Goal: Find specific page/section: Find specific page/section

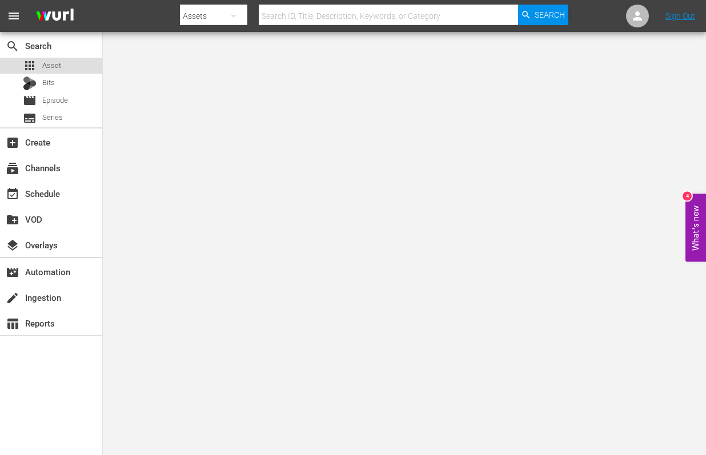
click at [55, 67] on span "Asset" at bounding box center [51, 65] width 19 height 11
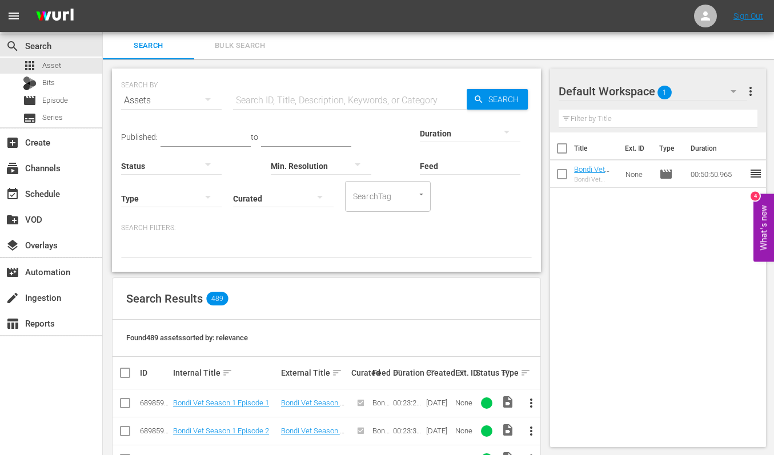
click at [456, 377] on th "Ext. ID" at bounding box center [463, 373] width 21 height 32
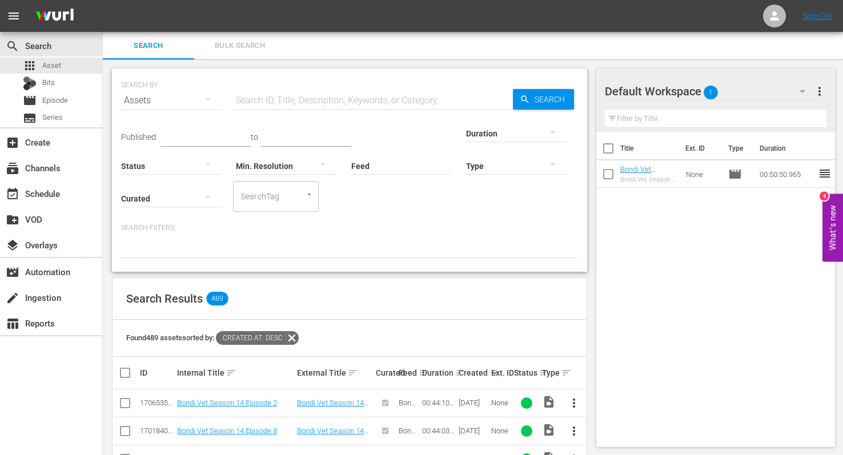
click at [260, 99] on input "text" at bounding box center [373, 100] width 280 height 27
type input "paramedics"
